Goal: Task Accomplishment & Management: Complete application form

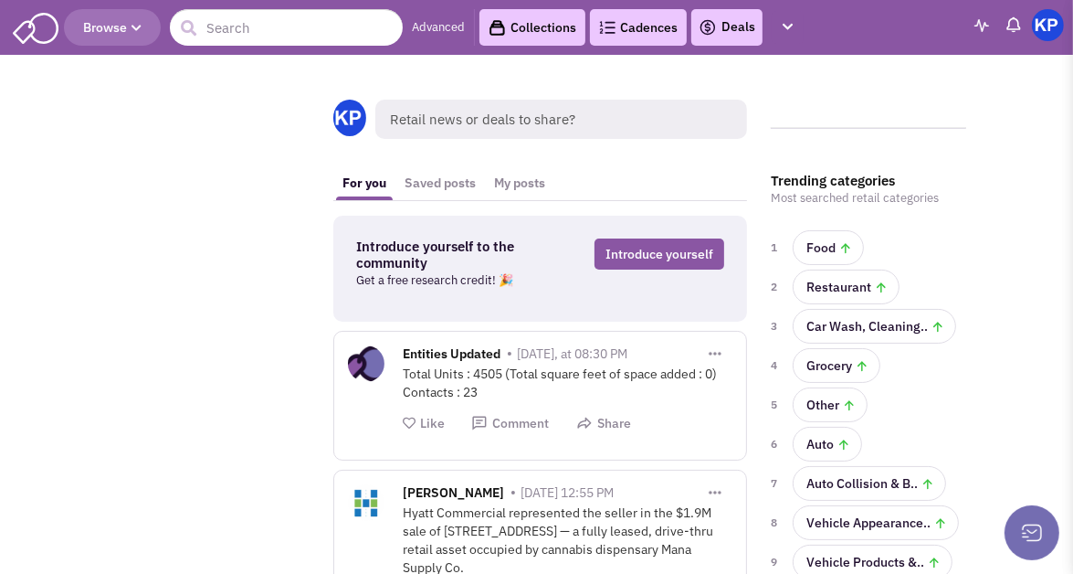
click at [734, 28] on link "Deals" at bounding box center [727, 27] width 57 height 22
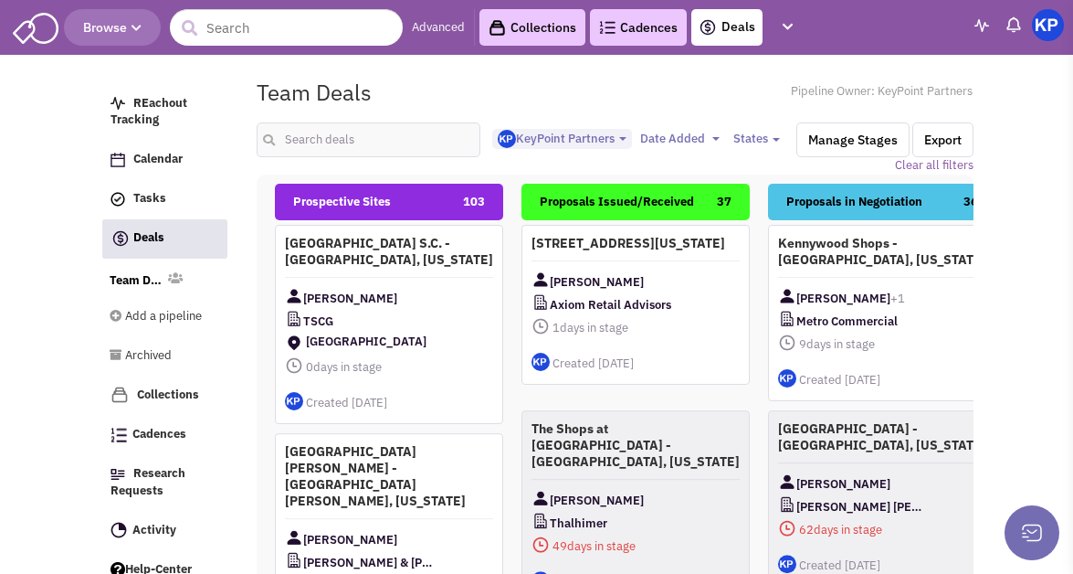
select select "1900"
select select
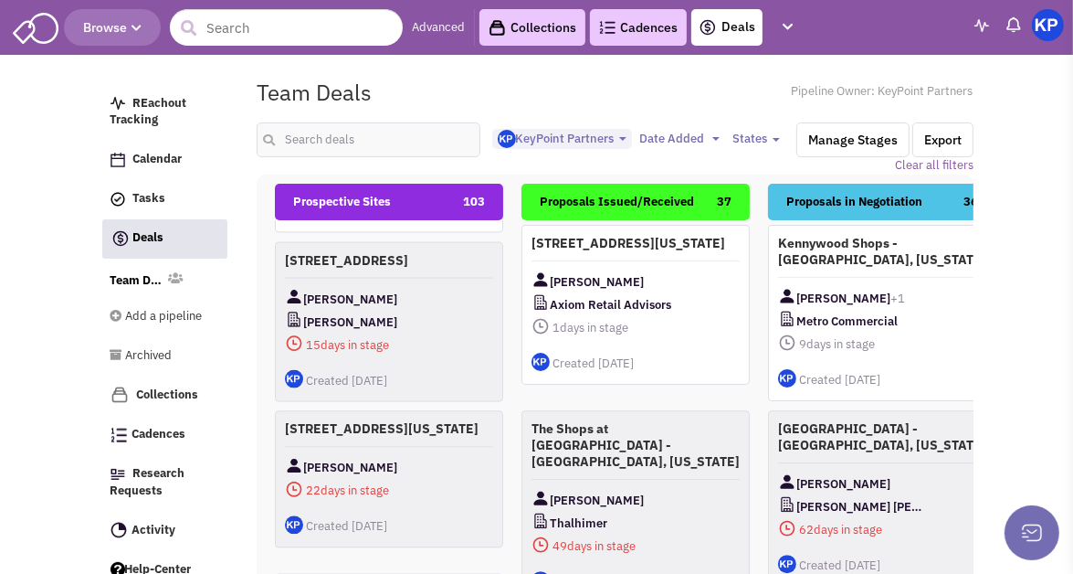
scroll to position [639, 0]
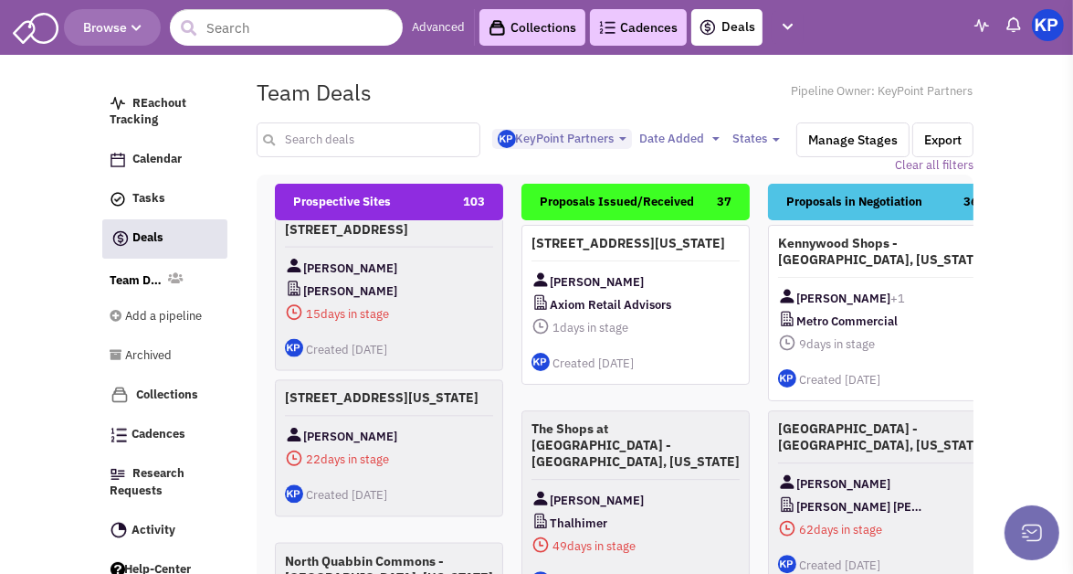
click at [336, 126] on input "text" at bounding box center [368, 139] width 223 height 35
type input "aurora"
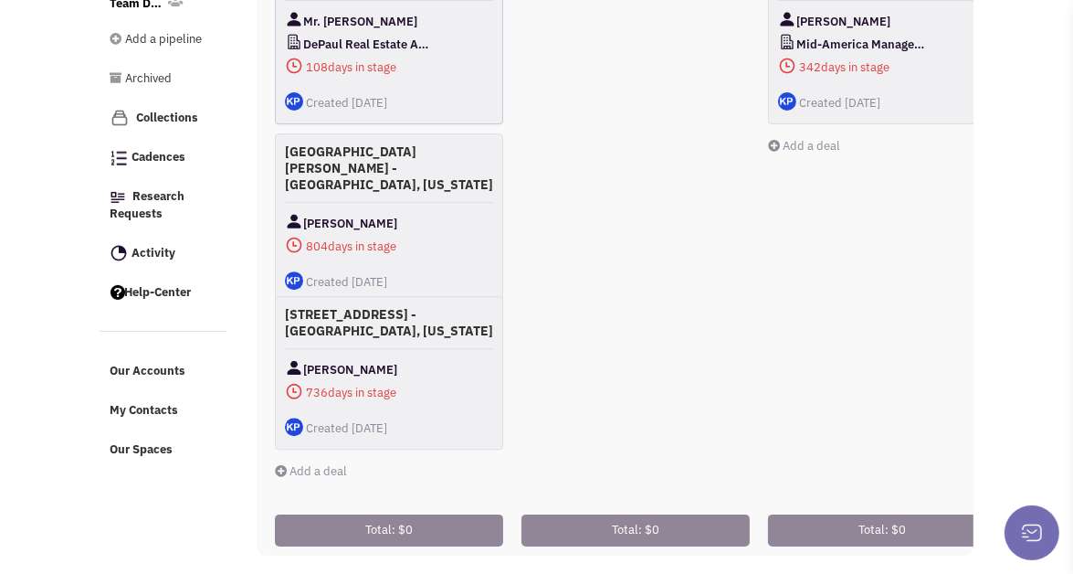
scroll to position [289, 0]
click at [336, 463] on link "Add a deal" at bounding box center [311, 471] width 72 height 16
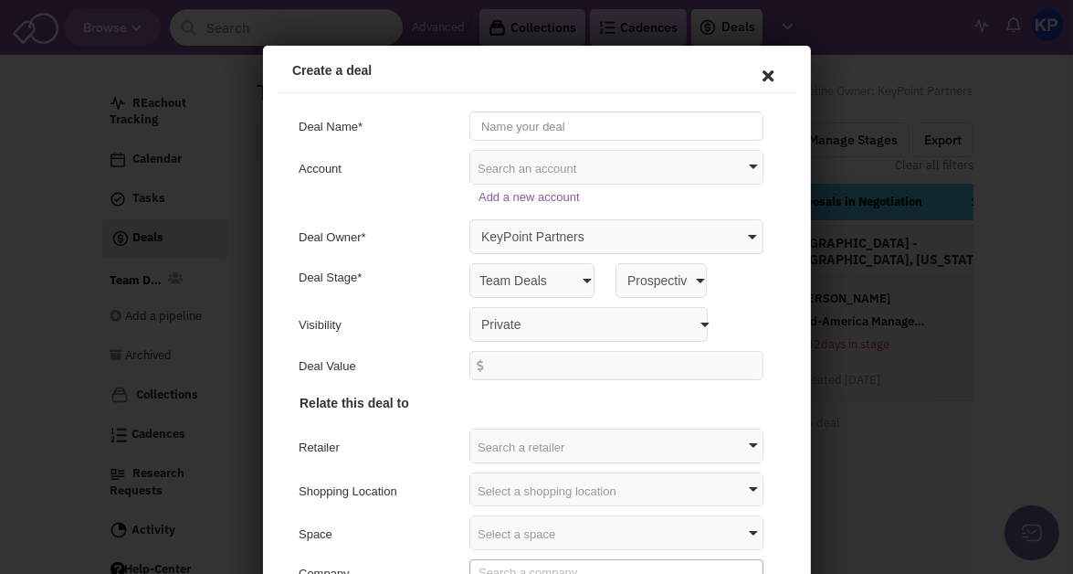
click at [534, 130] on input "text" at bounding box center [613, 122] width 294 height 29
type input "[STREET_ADDRESS] Dr. - [GEOGRAPHIC_DATA], [US_STATE]"
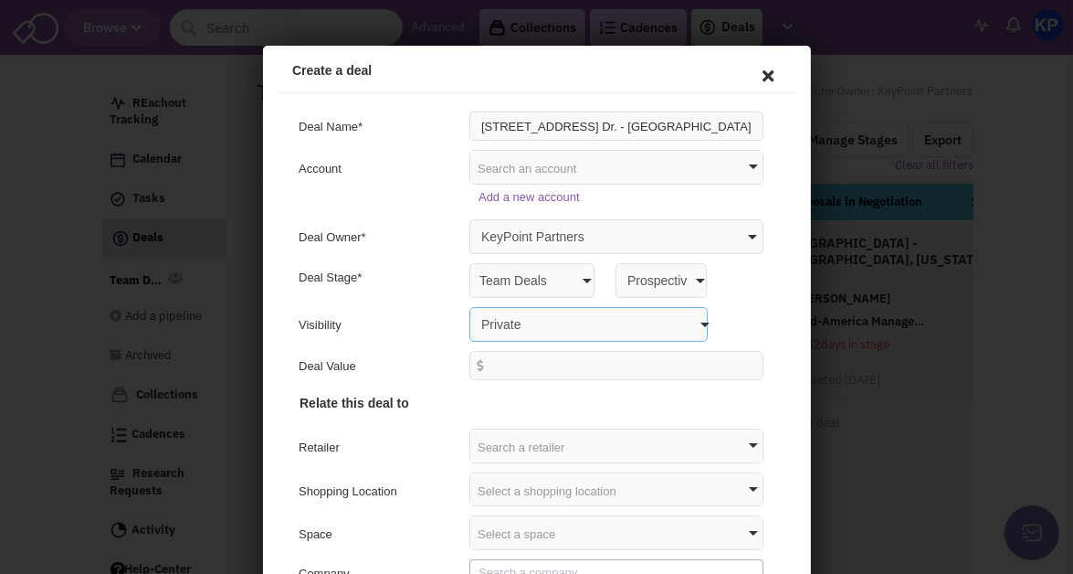
click at [493, 303] on select "Private Anyone with access to this pipeline" at bounding box center [585, 320] width 238 height 35
select select "false"
click at [466, 303] on select "Private Anyone with access to this pipeline" at bounding box center [585, 320] width 238 height 35
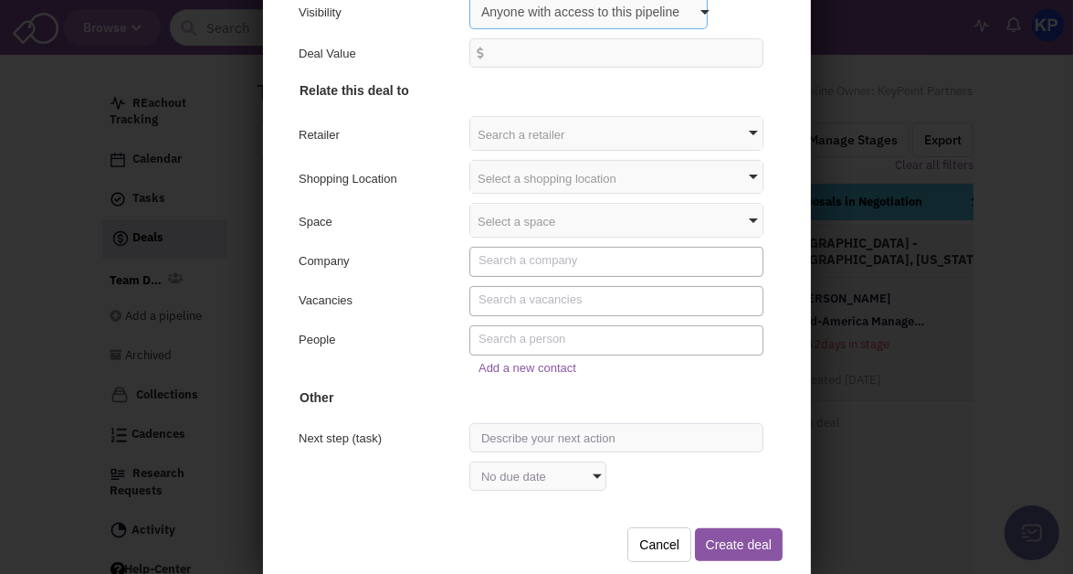
scroll to position [252, 0]
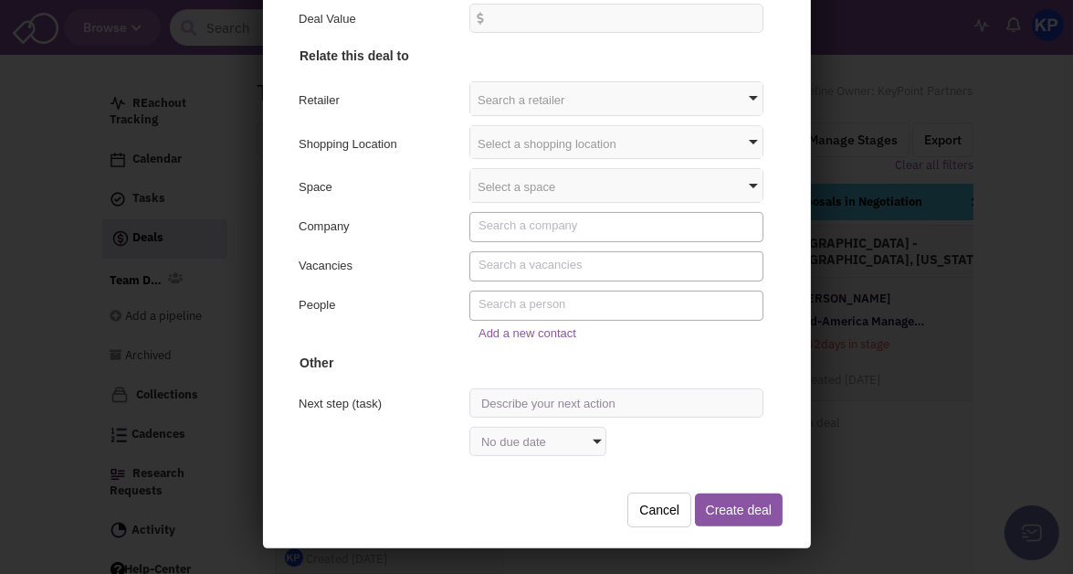
click at [488, 224] on textarea "Search" at bounding box center [615, 224] width 280 height 16
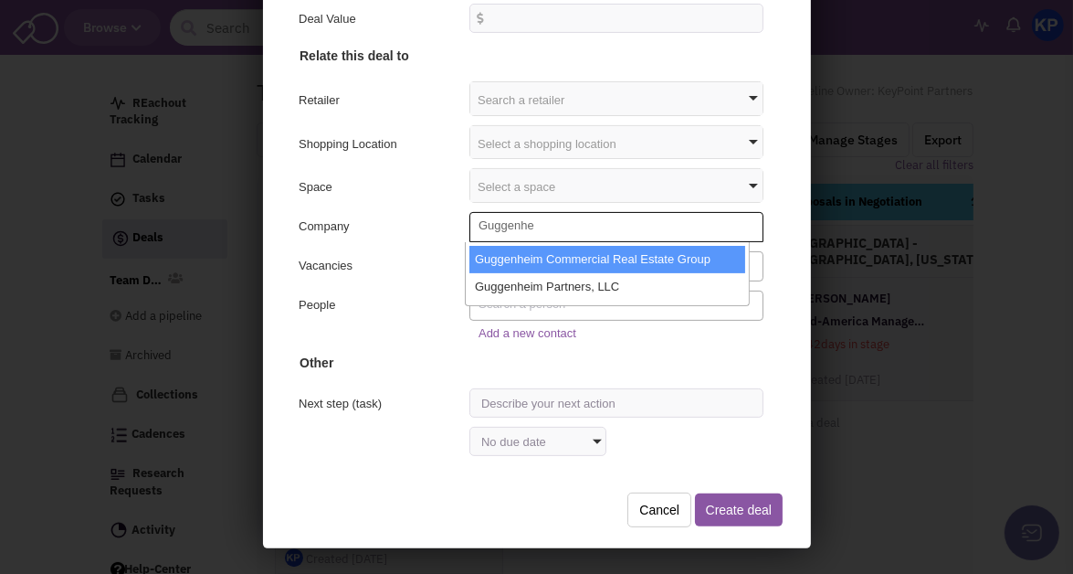
type textarea "Guggenhe"
select select "536041_11_0"
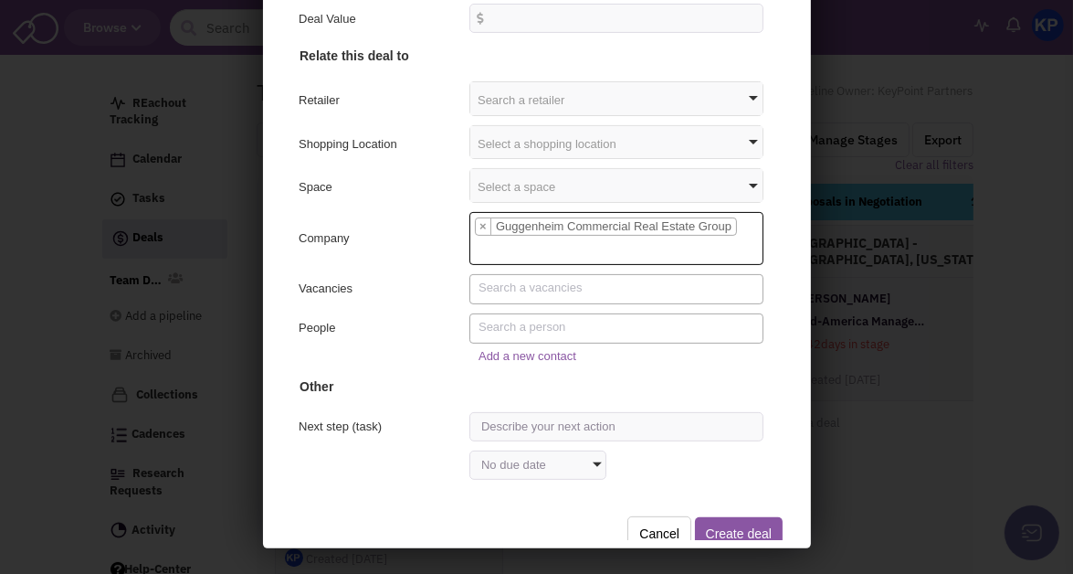
click at [489, 326] on textarea "Search" at bounding box center [615, 325] width 280 height 16
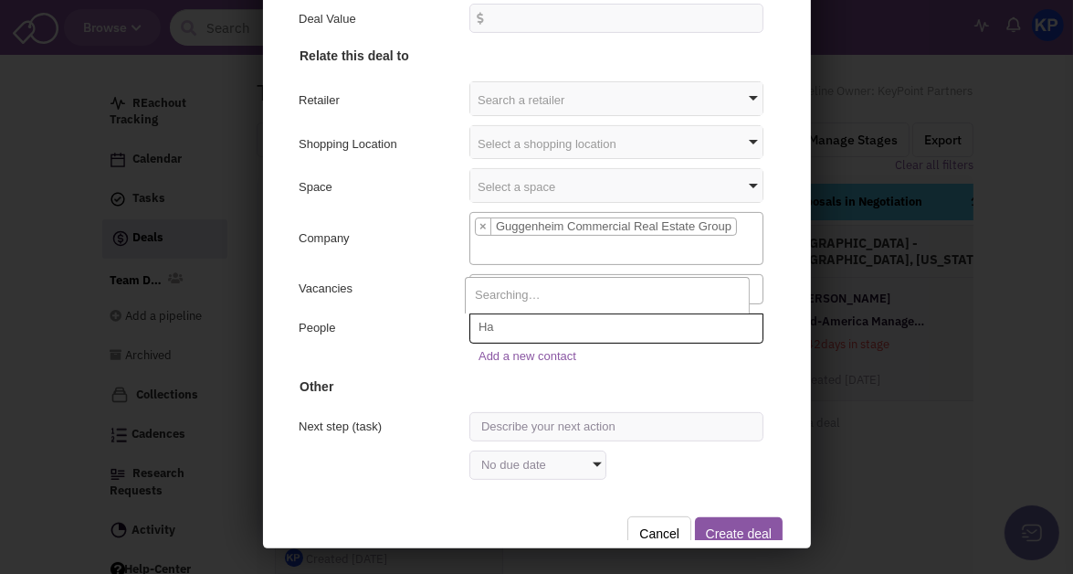
type textarea "H"
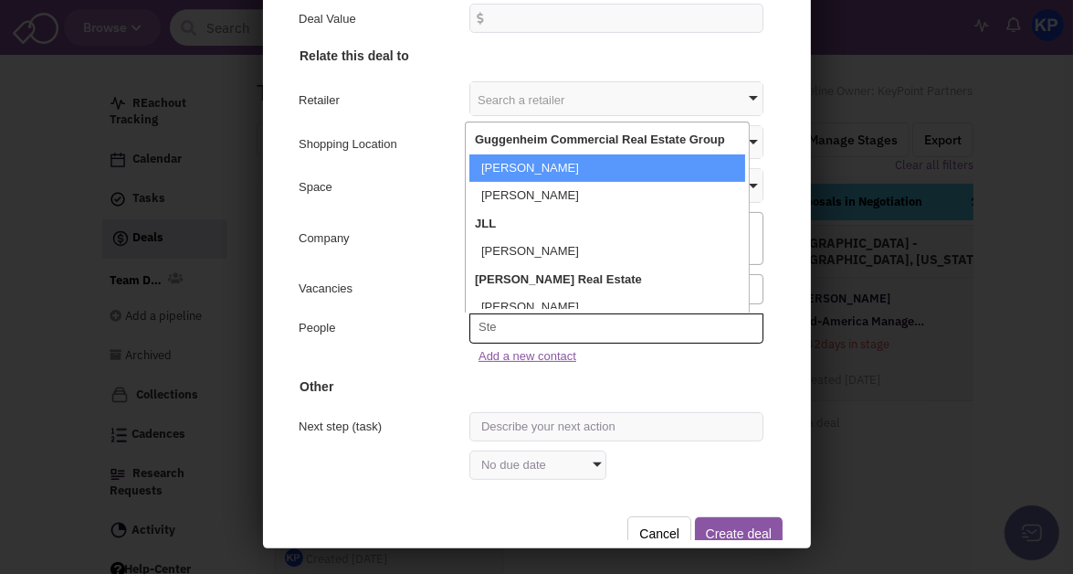
type textarea "Ste"
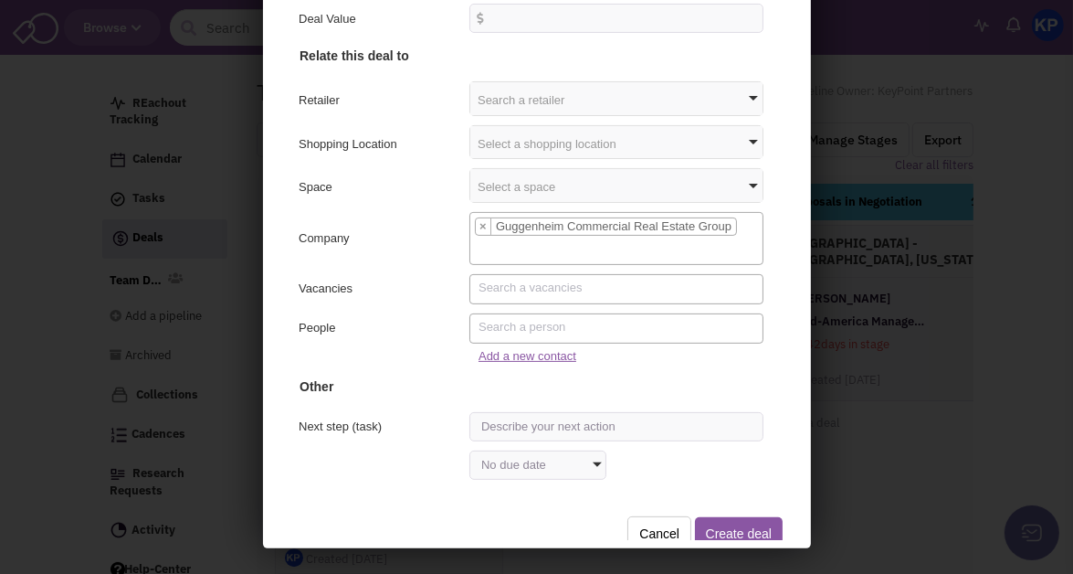
click at [495, 347] on link "Add a new contact" at bounding box center [524, 354] width 98 height 14
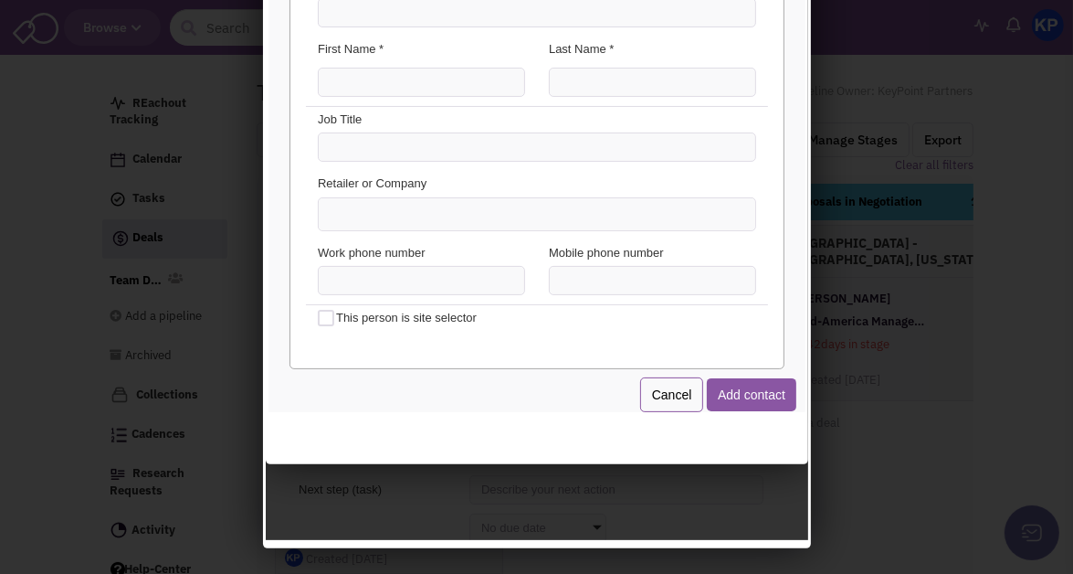
scroll to position [4, 0]
click at [396, 18] on input "Email Address *" at bounding box center [533, 10] width 438 height 29
type input "[EMAIL_ADDRESS][DOMAIN_NAME]"
type input "[PERSON_NAME]"
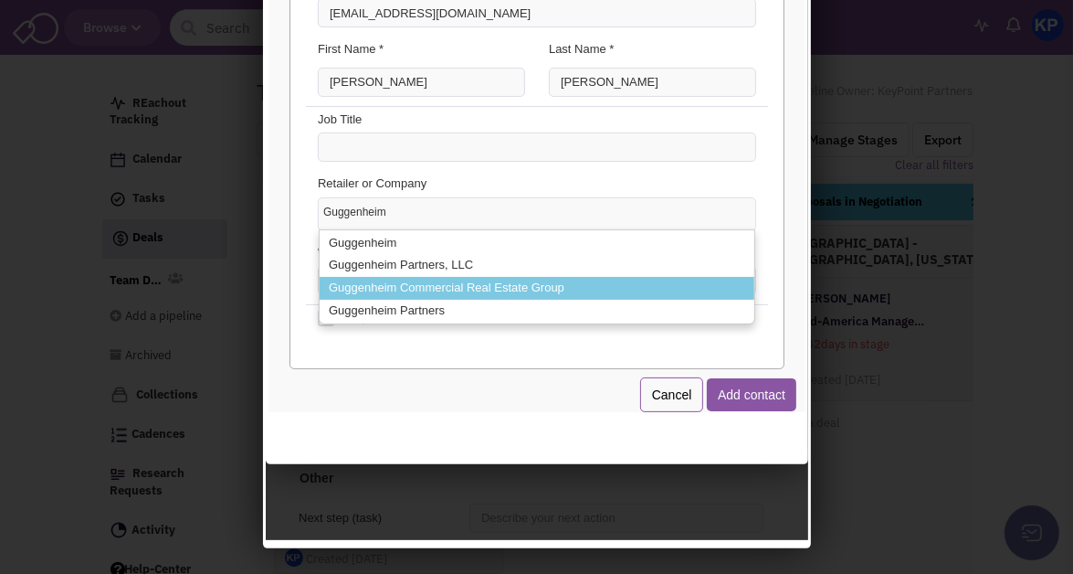
type input "Guggenheim"
click at [440, 283] on li "Guggenheim Commercial Real Estate Group" at bounding box center [533, 286] width 435 height 23
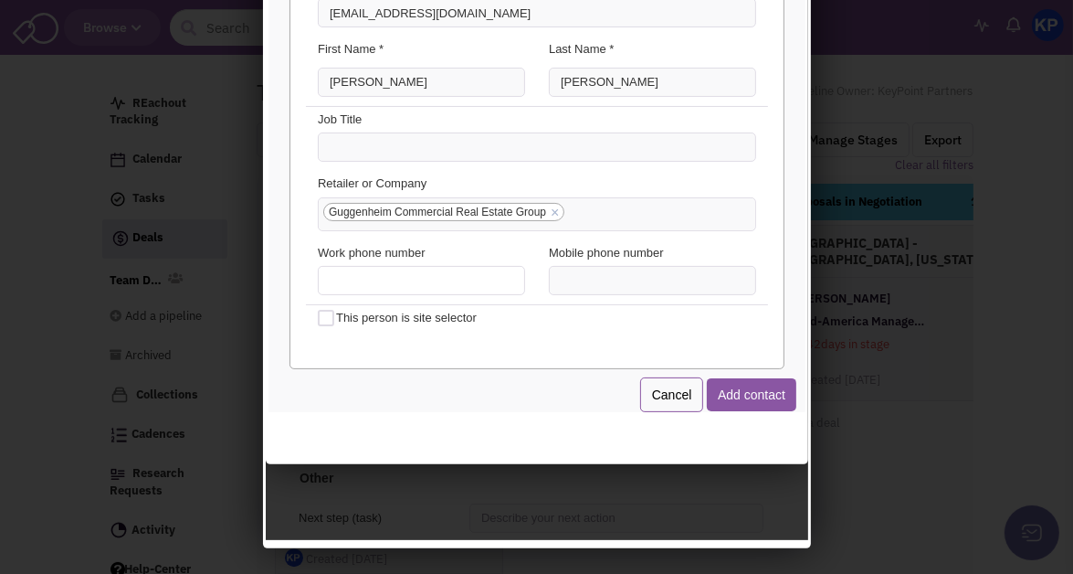
type input "(___) ___-____"
type input "[PHONE_NUMBER]"
click at [743, 403] on button "Add contact" at bounding box center [748, 392] width 90 height 33
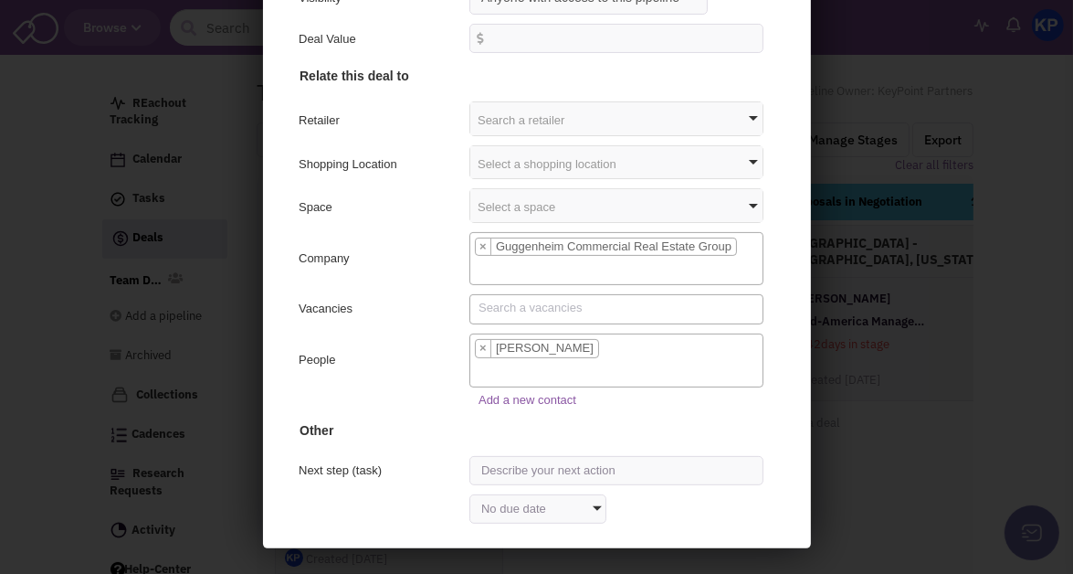
scroll to position [141, 0]
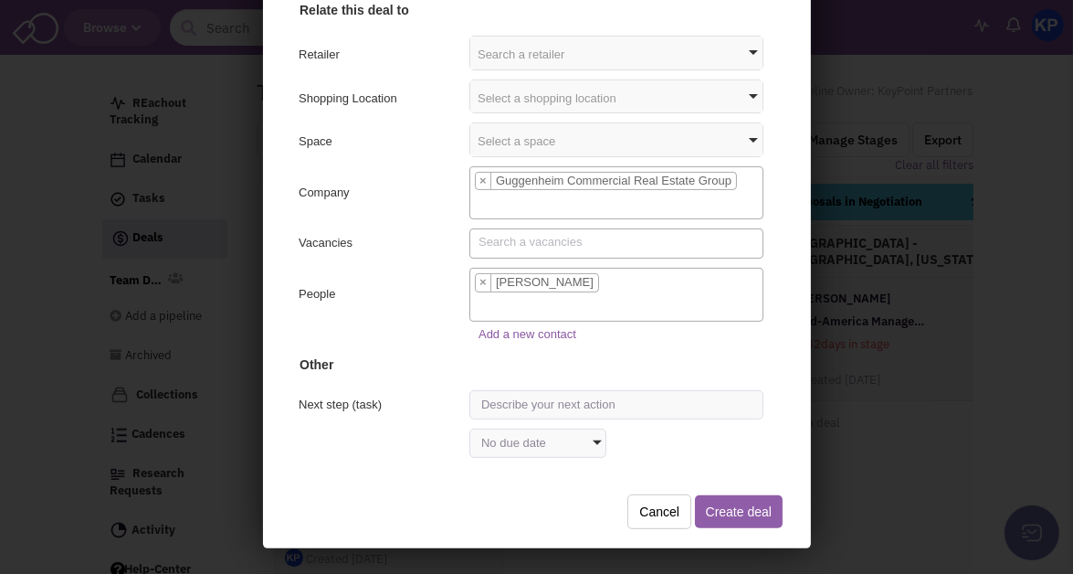
click at [728, 509] on button "Create deal" at bounding box center [735, 509] width 88 height 33
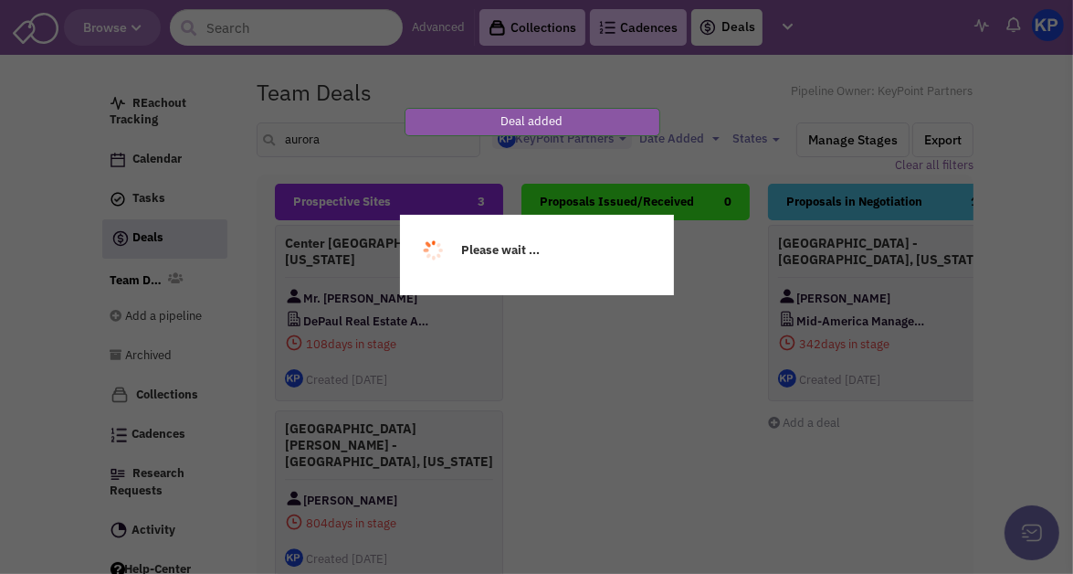
scroll to position [0, 0]
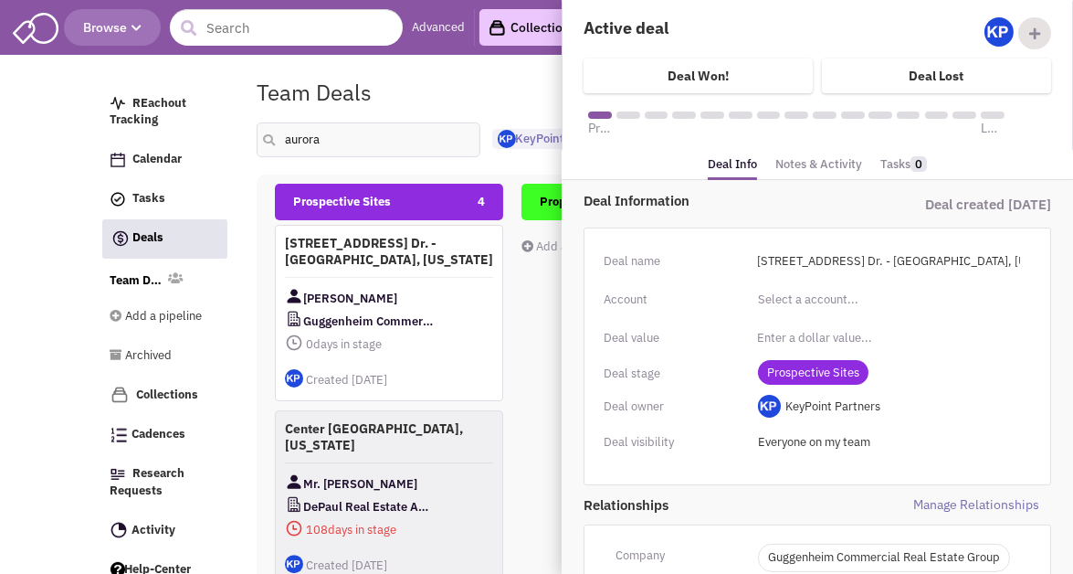
click at [816, 166] on link "Notes & Activity" at bounding box center [818, 165] width 87 height 26
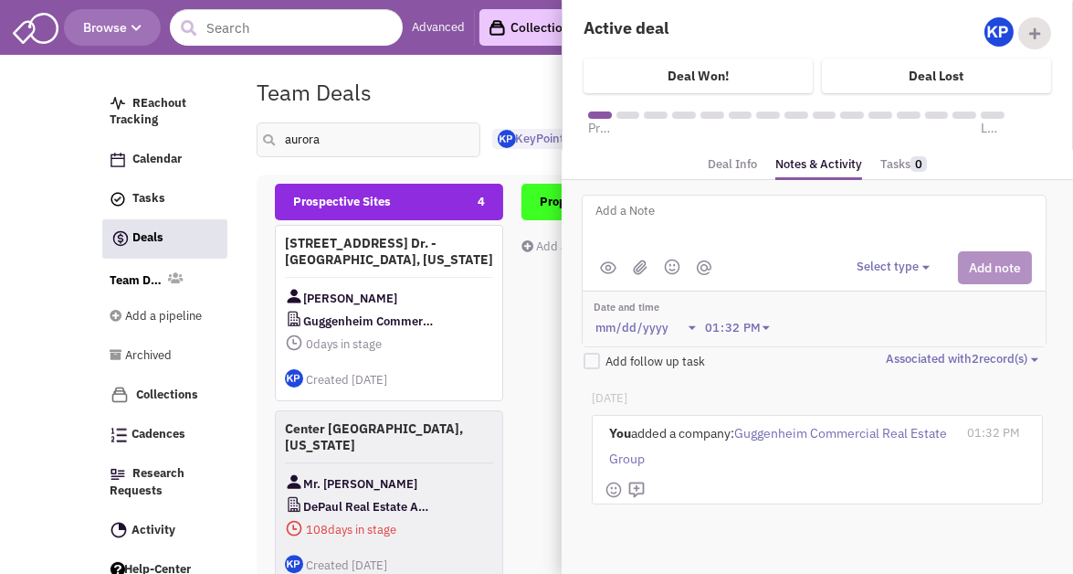
click at [785, 210] on textarea at bounding box center [820, 225] width 452 height 50
type textarea "[DATE]- ISP submitted to Client."
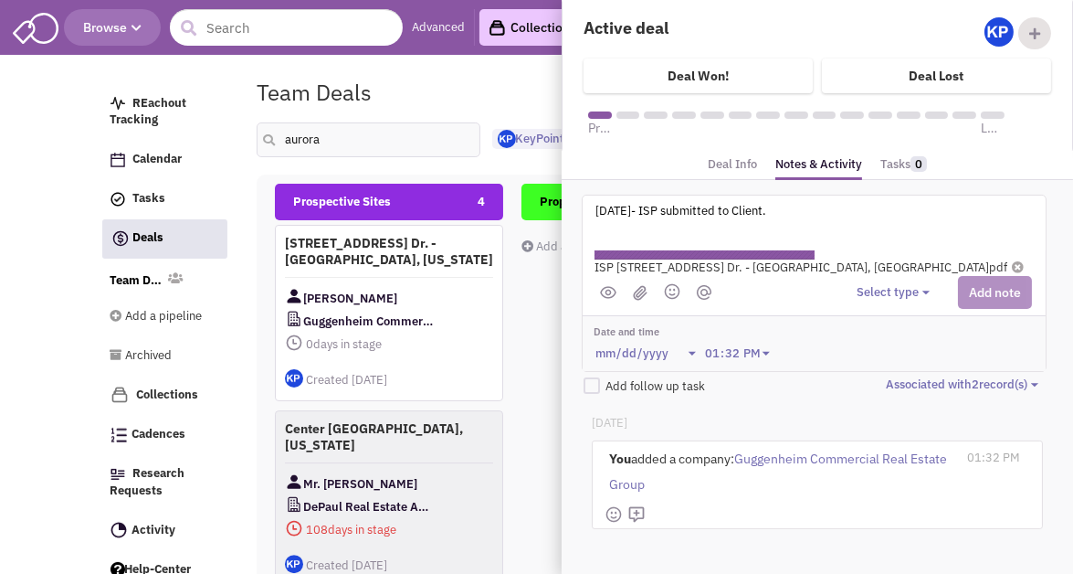
click at [878, 276] on div "Select type Select type" at bounding box center [944, 292] width 175 height 33
click at [879, 288] on button "Select type" at bounding box center [896, 292] width 79 height 17
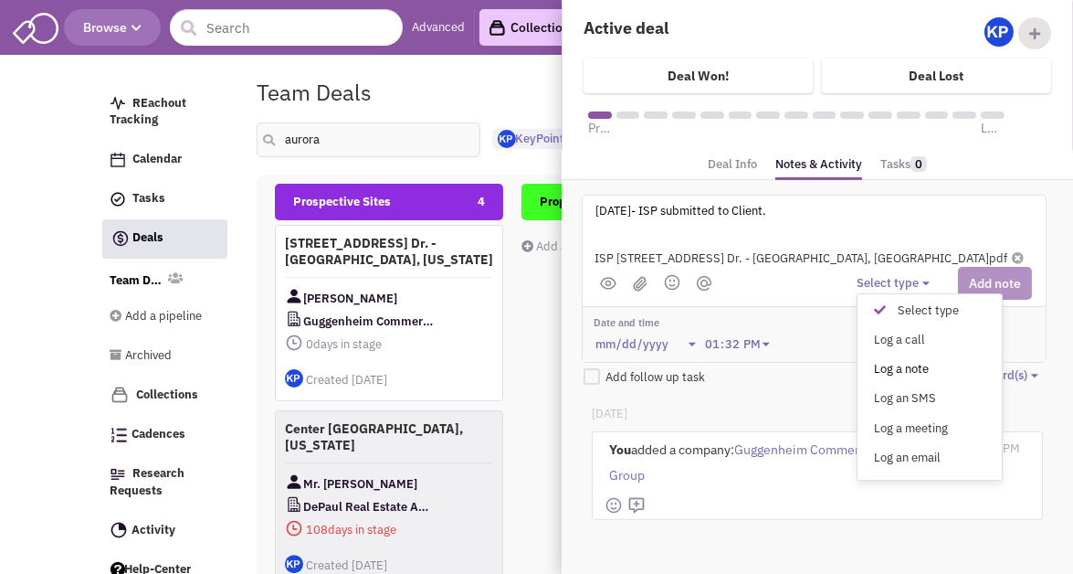
click at [899, 362] on div "Log a note" at bounding box center [884, 370] width 45 height 17
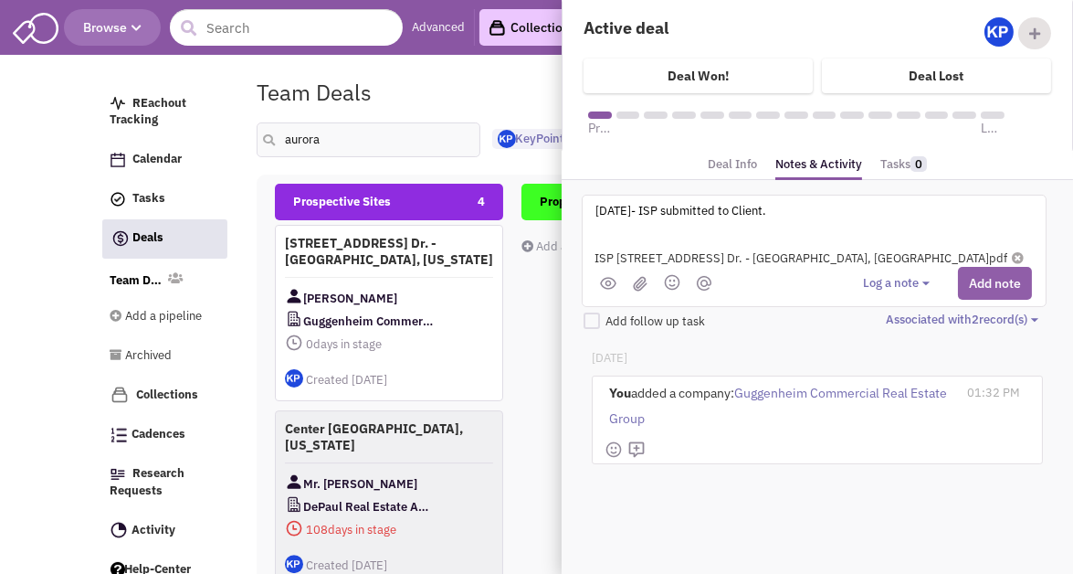
click at [984, 273] on button "Add note" at bounding box center [995, 283] width 74 height 33
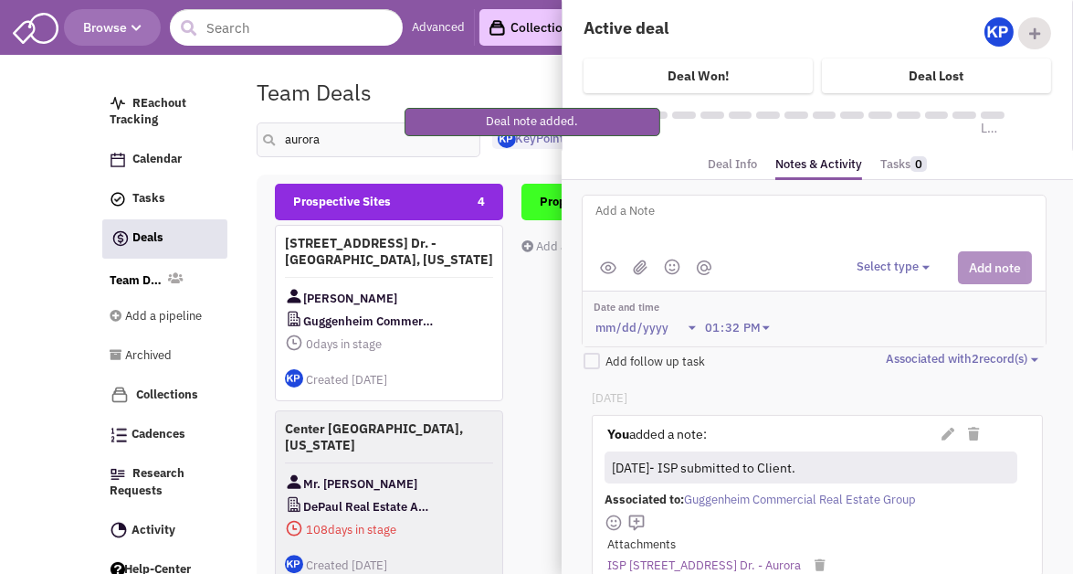
click at [513, 79] on div "Team Deals Pipeline Owner: KeyPoint Partners" at bounding box center [615, 92] width 741 height 42
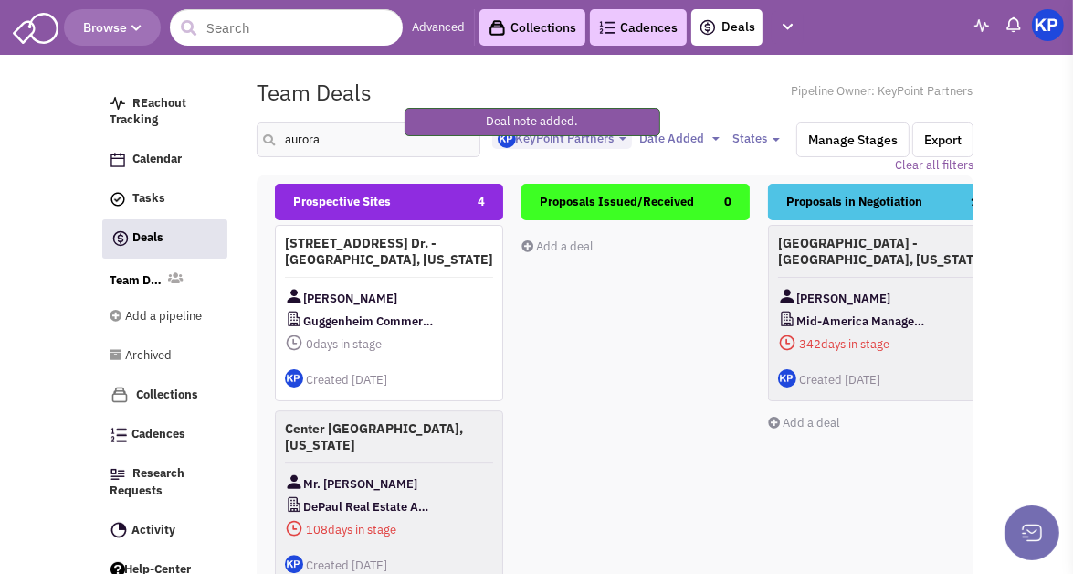
click at [1054, 28] on img at bounding box center [1048, 25] width 32 height 32
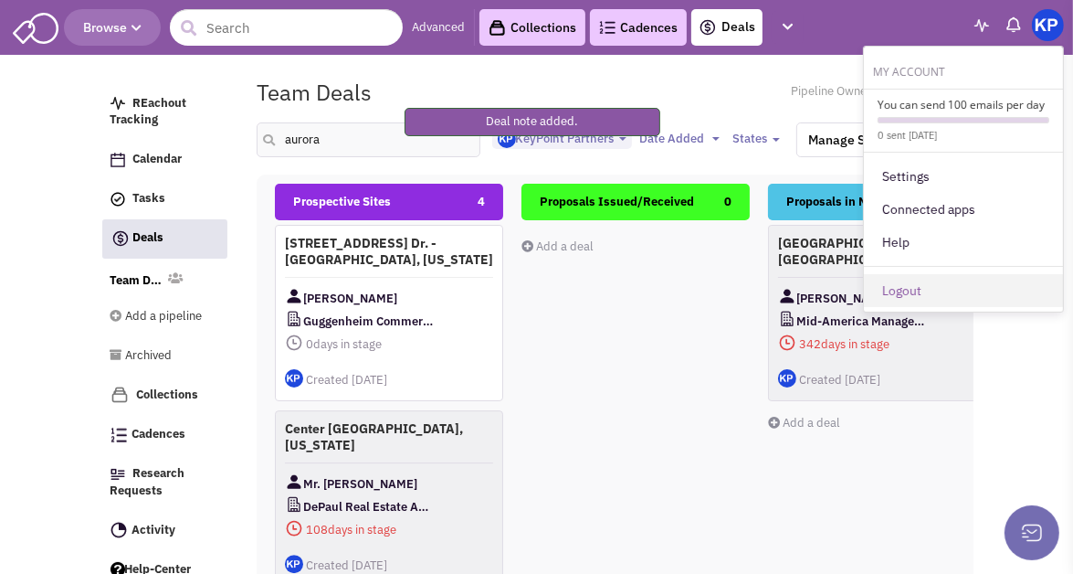
click at [978, 280] on link "Logout" at bounding box center [963, 290] width 199 height 33
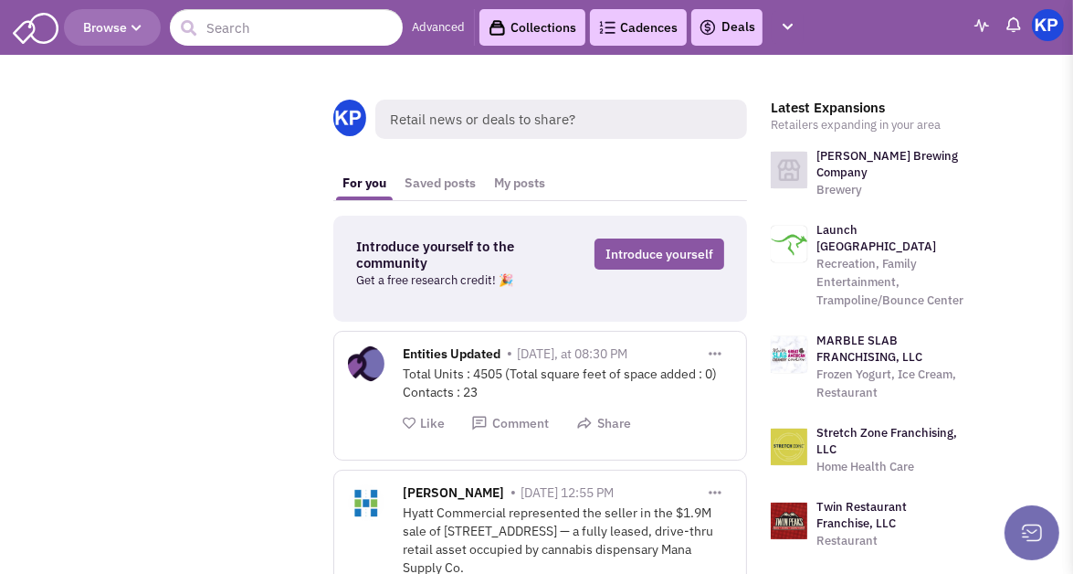
click at [731, 28] on link "Deals" at bounding box center [727, 27] width 57 height 22
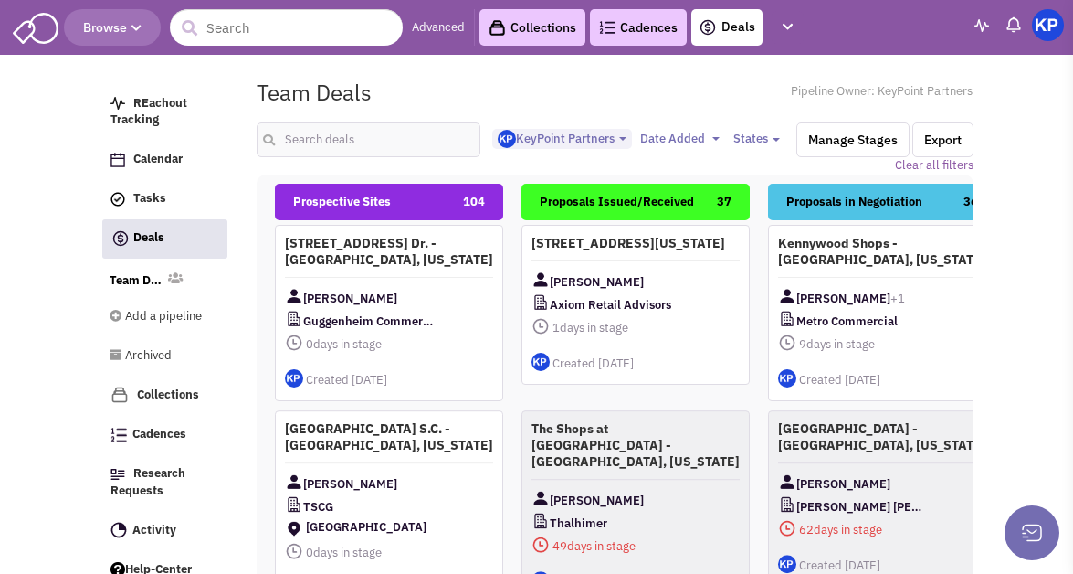
select select "1900"
select select
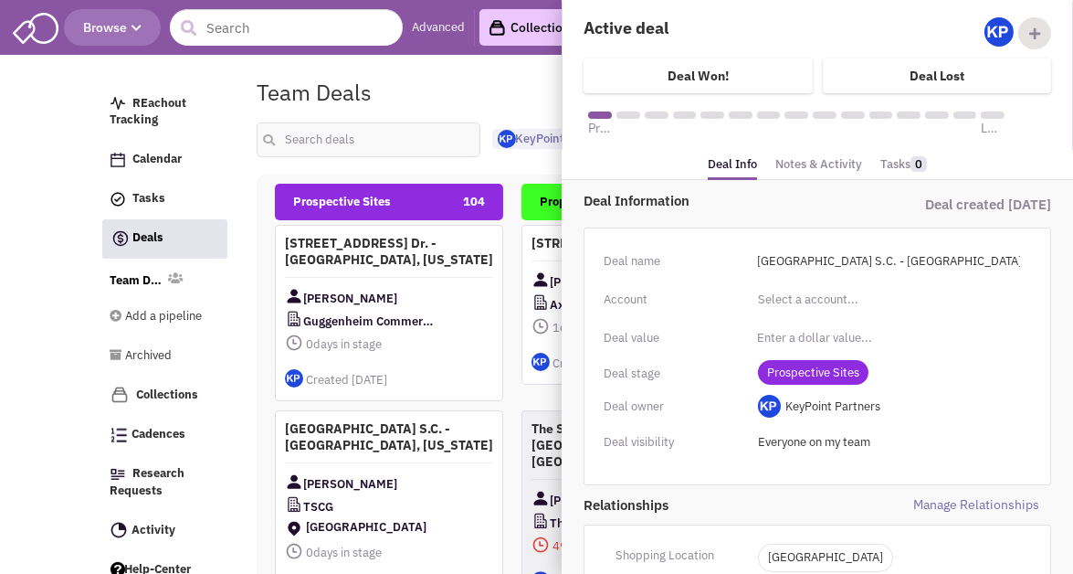
click at [813, 160] on link "Notes & Activity" at bounding box center [818, 165] width 87 height 26
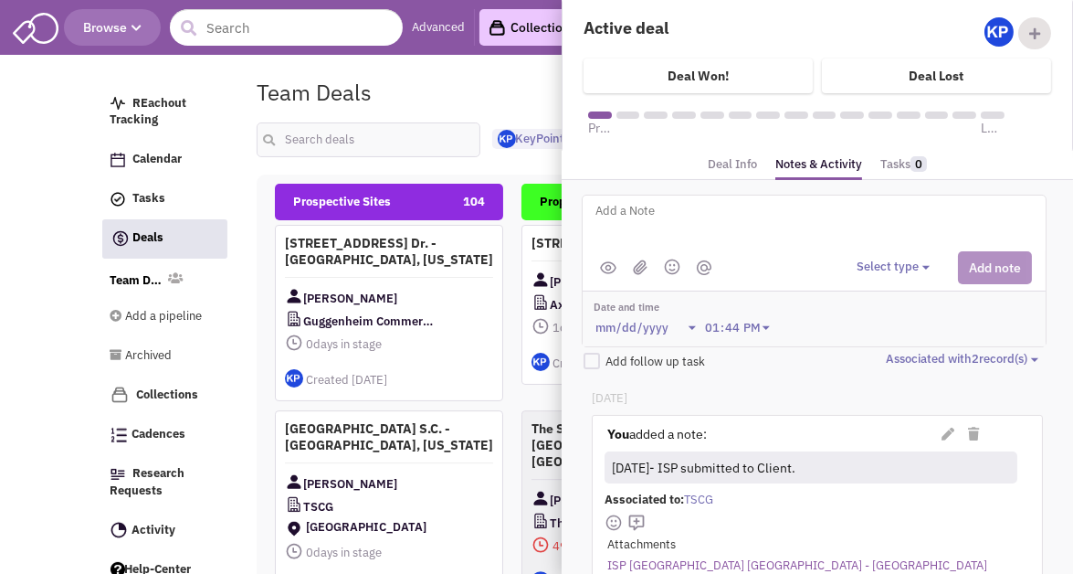
click at [723, 219] on textarea at bounding box center [820, 225] width 452 height 50
type textarea "8/14/25- Proposal issued."
click at [873, 269] on button "Select type" at bounding box center [896, 266] width 79 height 17
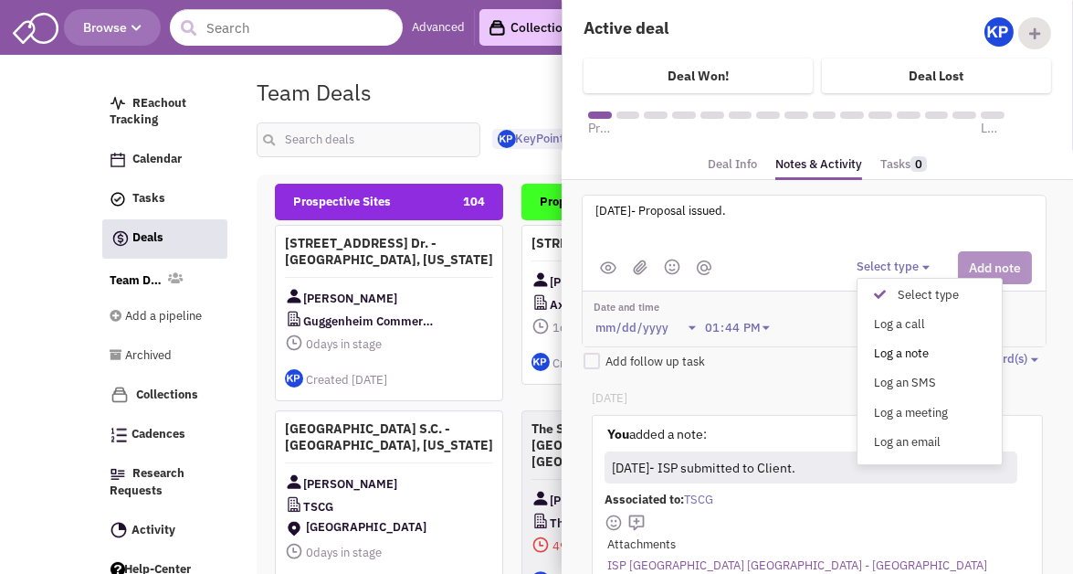
click at [891, 348] on div "Log a note" at bounding box center [884, 353] width 45 height 17
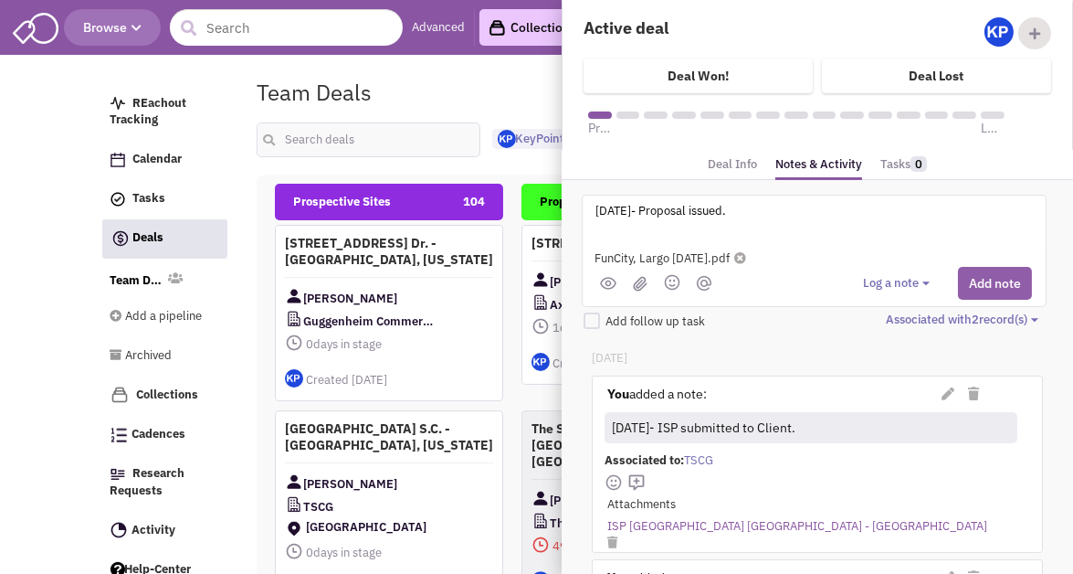
click at [989, 280] on button "Add note" at bounding box center [995, 283] width 74 height 33
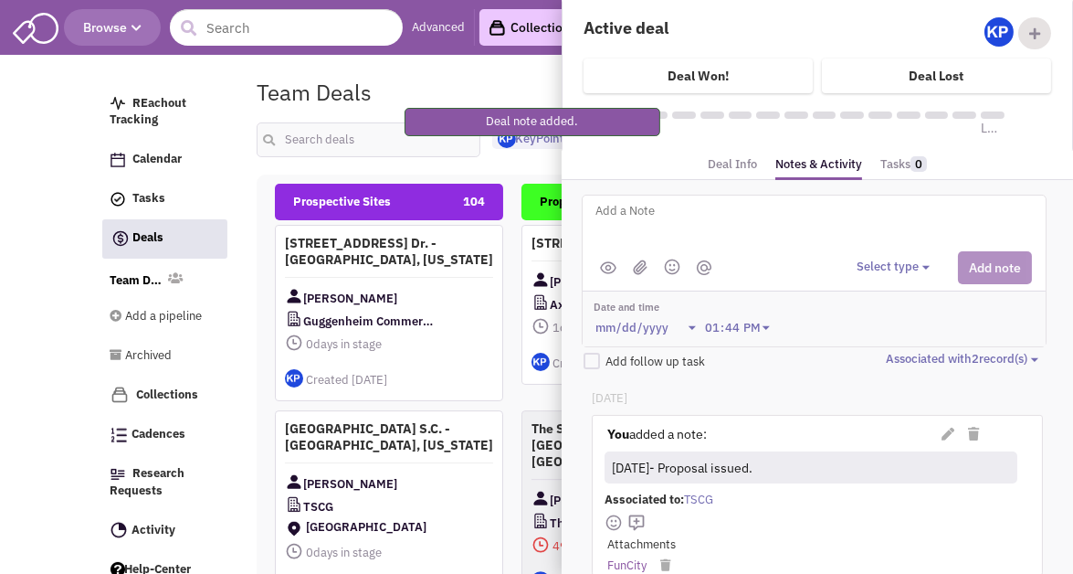
click at [518, 75] on div "Team Deals Pipeline Owner: KeyPoint Partners" at bounding box center [615, 92] width 741 height 42
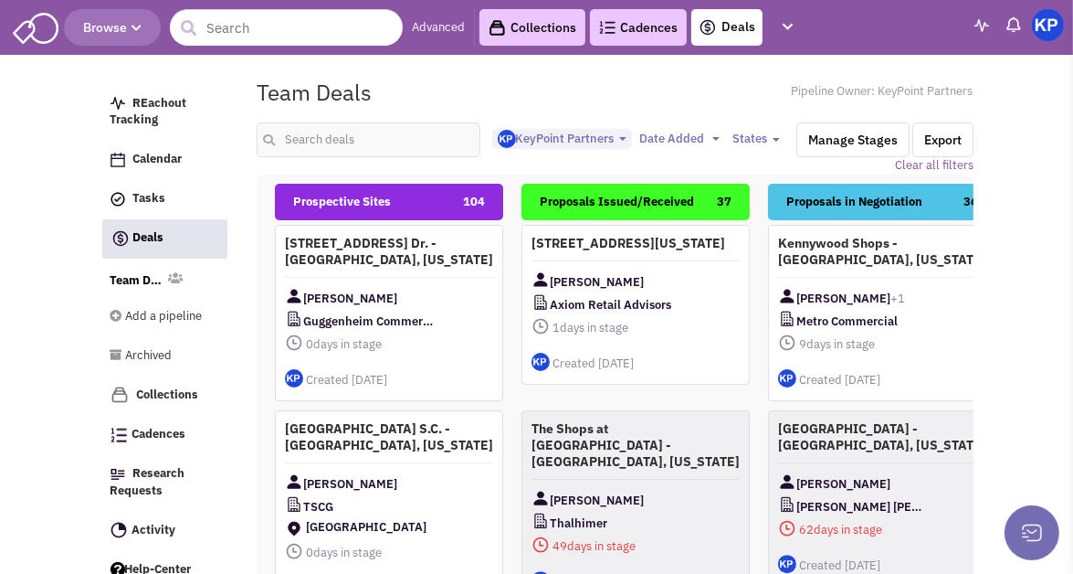
click at [1049, 28] on img at bounding box center [1048, 25] width 32 height 32
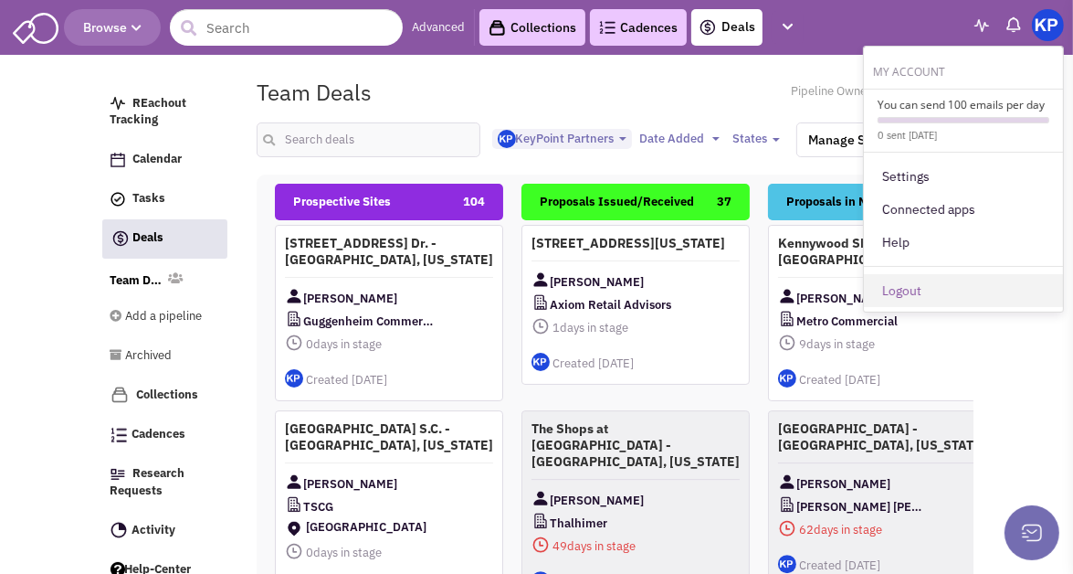
click at [920, 278] on link "Logout" at bounding box center [963, 290] width 199 height 33
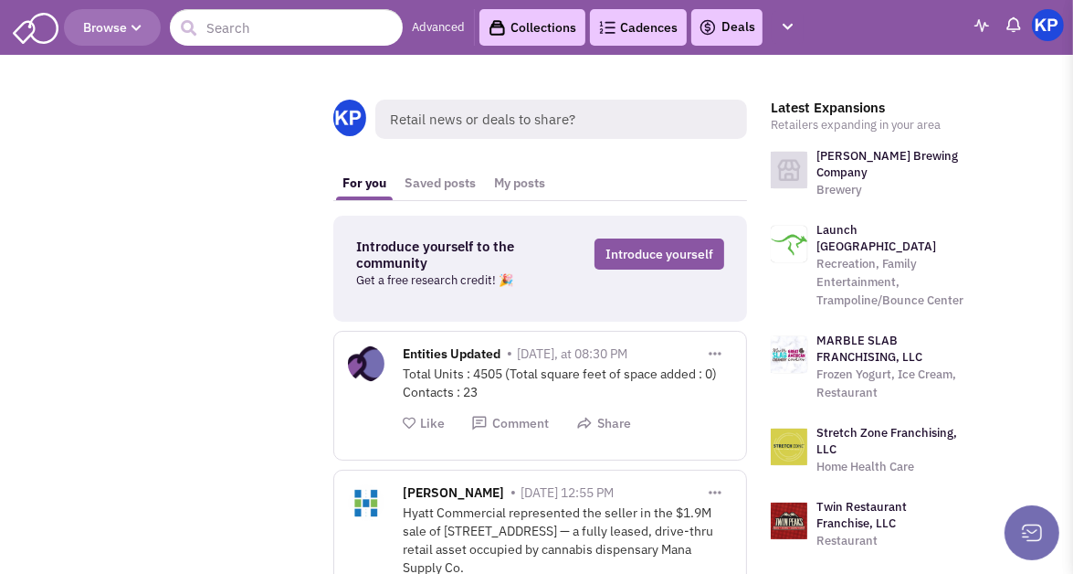
click at [740, 28] on link "Deals" at bounding box center [727, 27] width 57 height 22
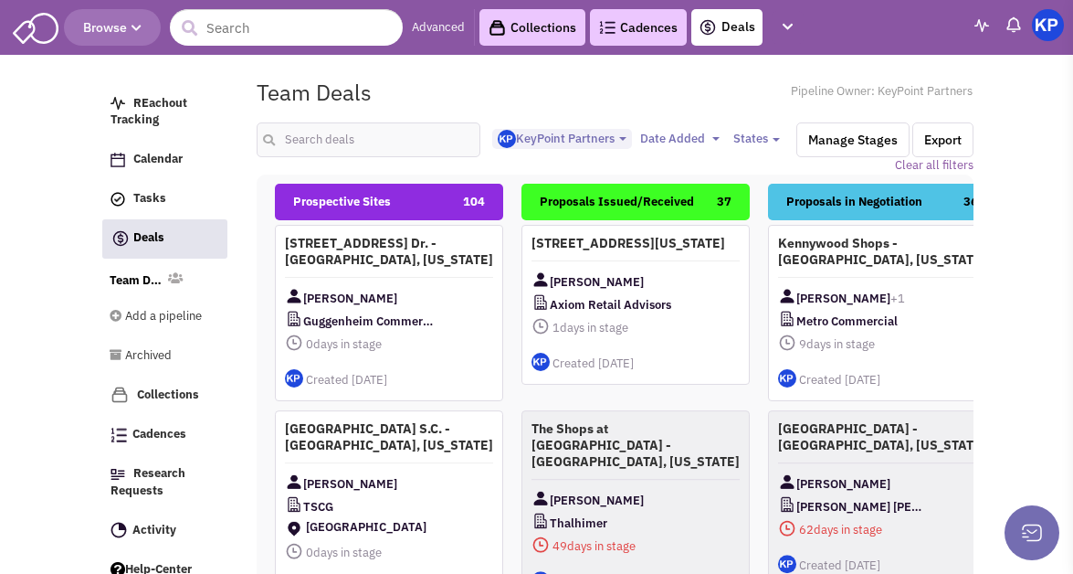
select select "1900"
select select
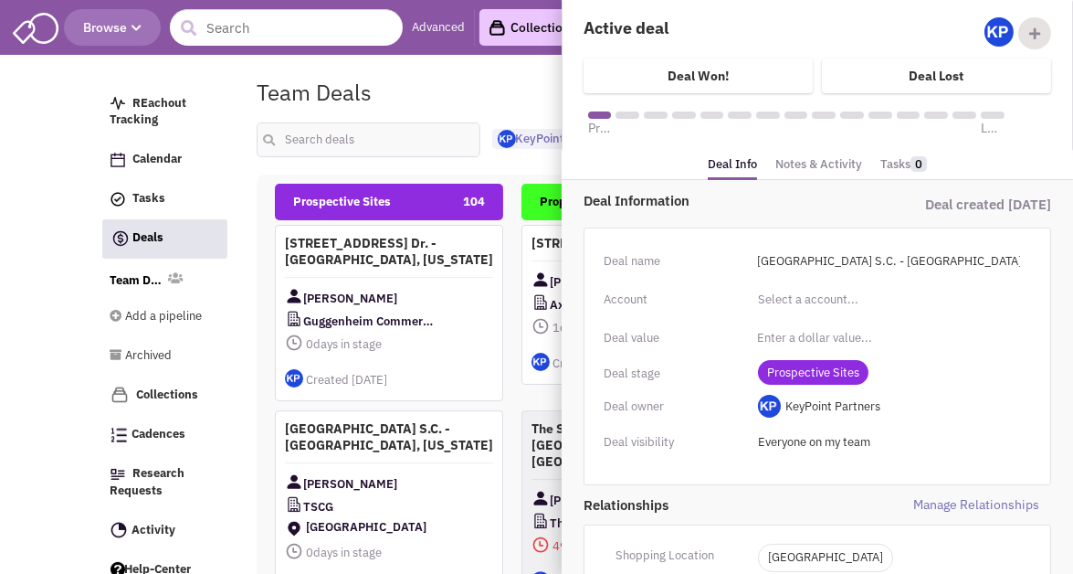
click at [810, 373] on span "Prospective Sites" at bounding box center [813, 372] width 111 height 25
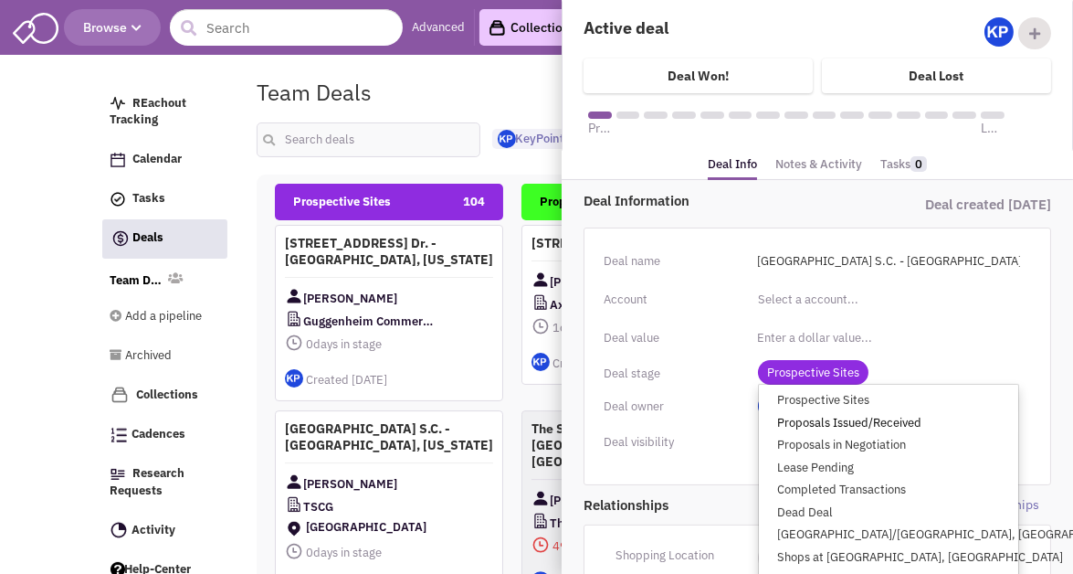
click at [825, 422] on link "Proposals Issued/Received" at bounding box center [888, 422] width 259 height 23
